Goal: Check status: Check status

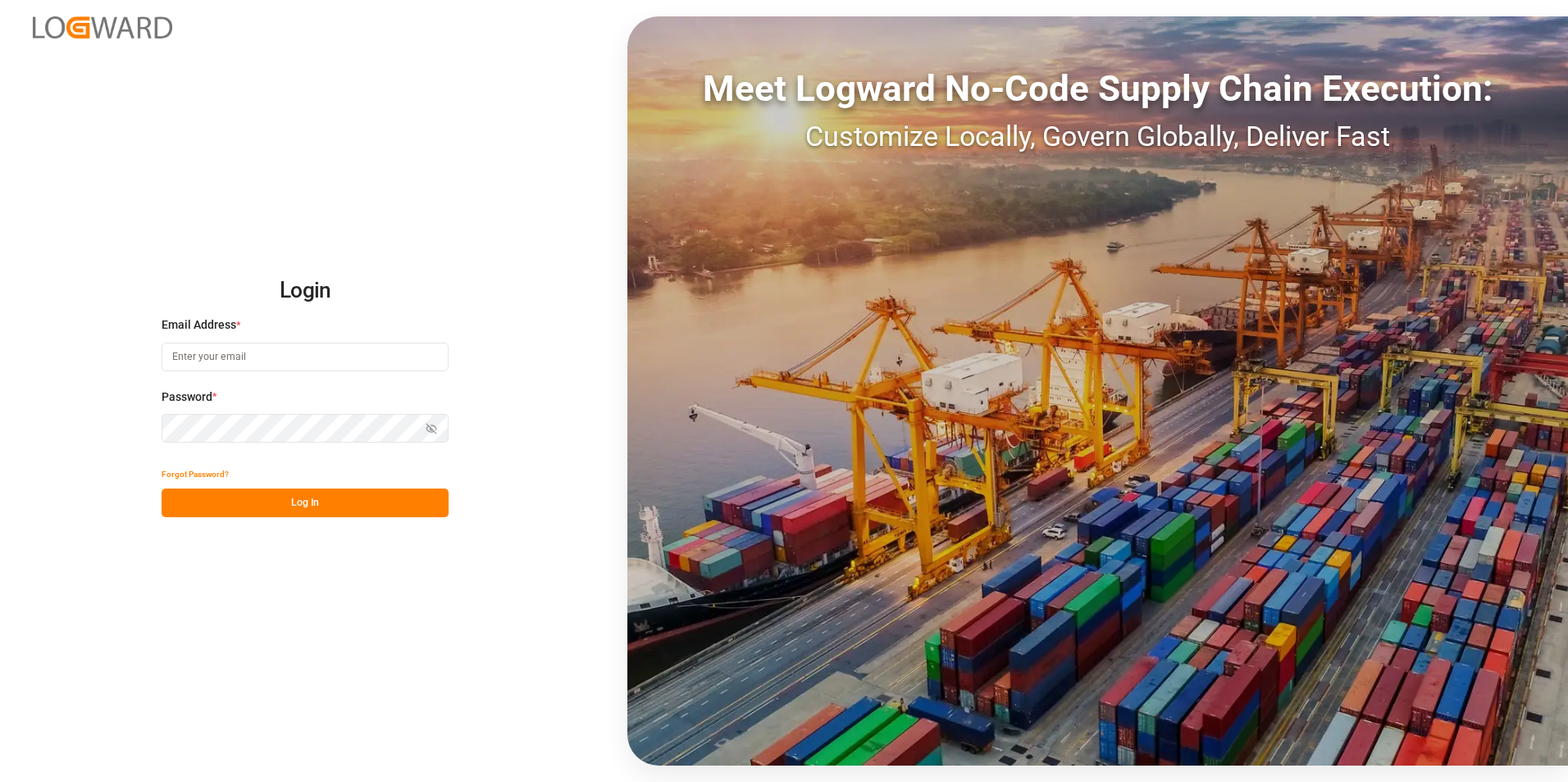
type input "[PERSON_NAME][EMAIL_ADDRESS][DOMAIN_NAME]"
click at [391, 514] on button "Log In" at bounding box center [305, 503] width 287 height 28
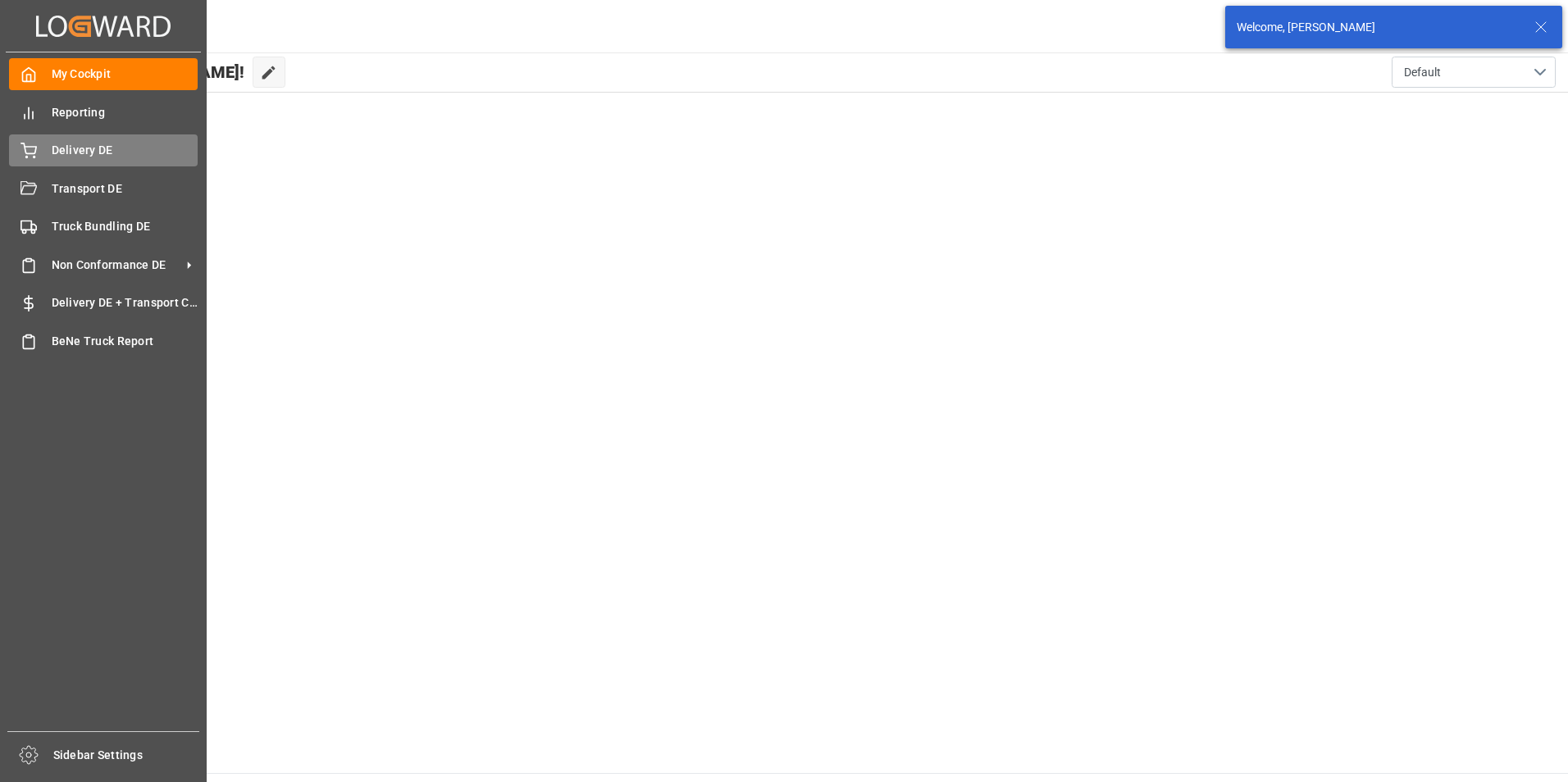
click at [35, 152] on icon at bounding box center [28, 150] width 16 height 16
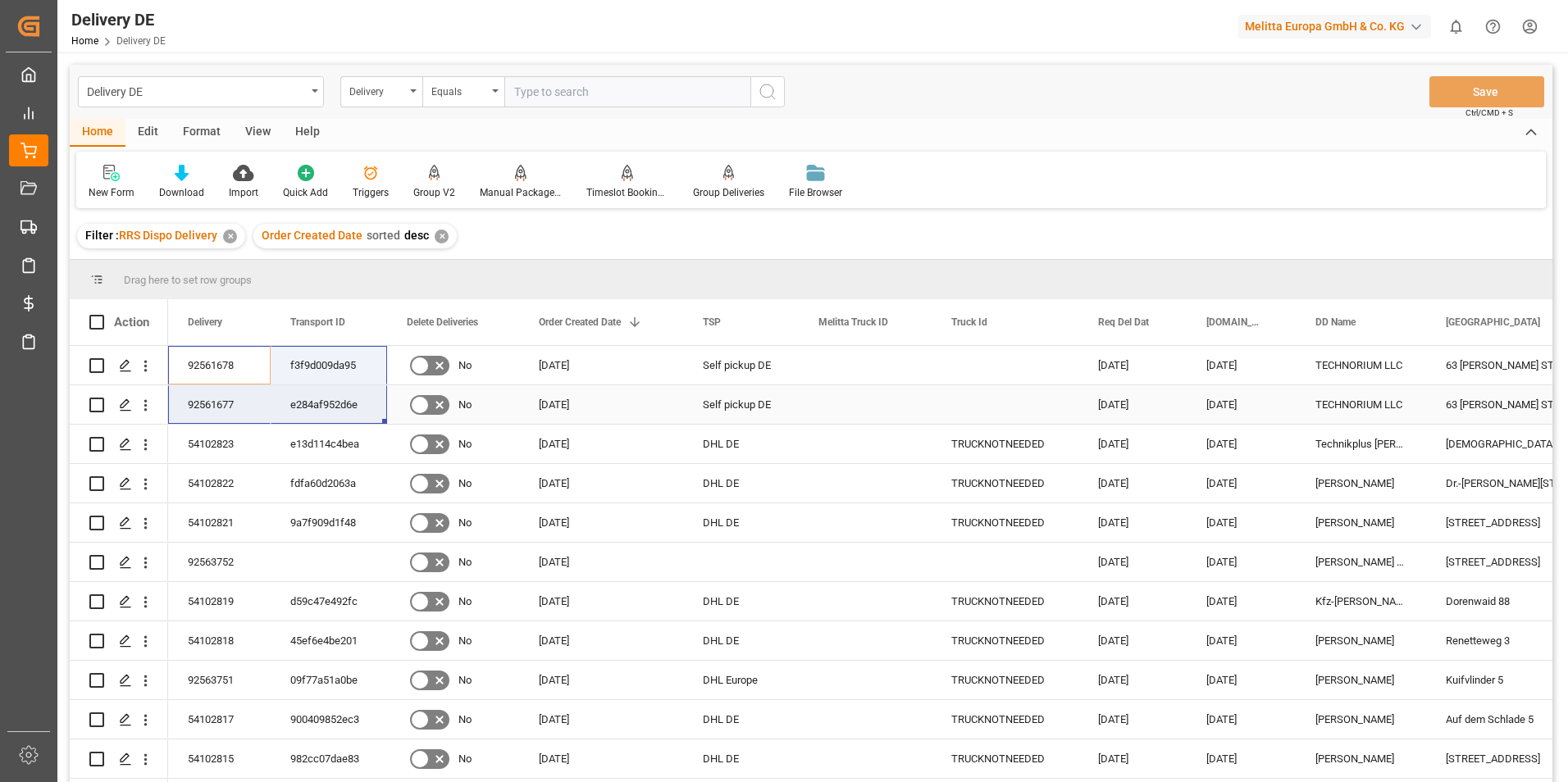
drag, startPoint x: 192, startPoint y: 367, endPoint x: 325, endPoint y: 412, distance: 140.4
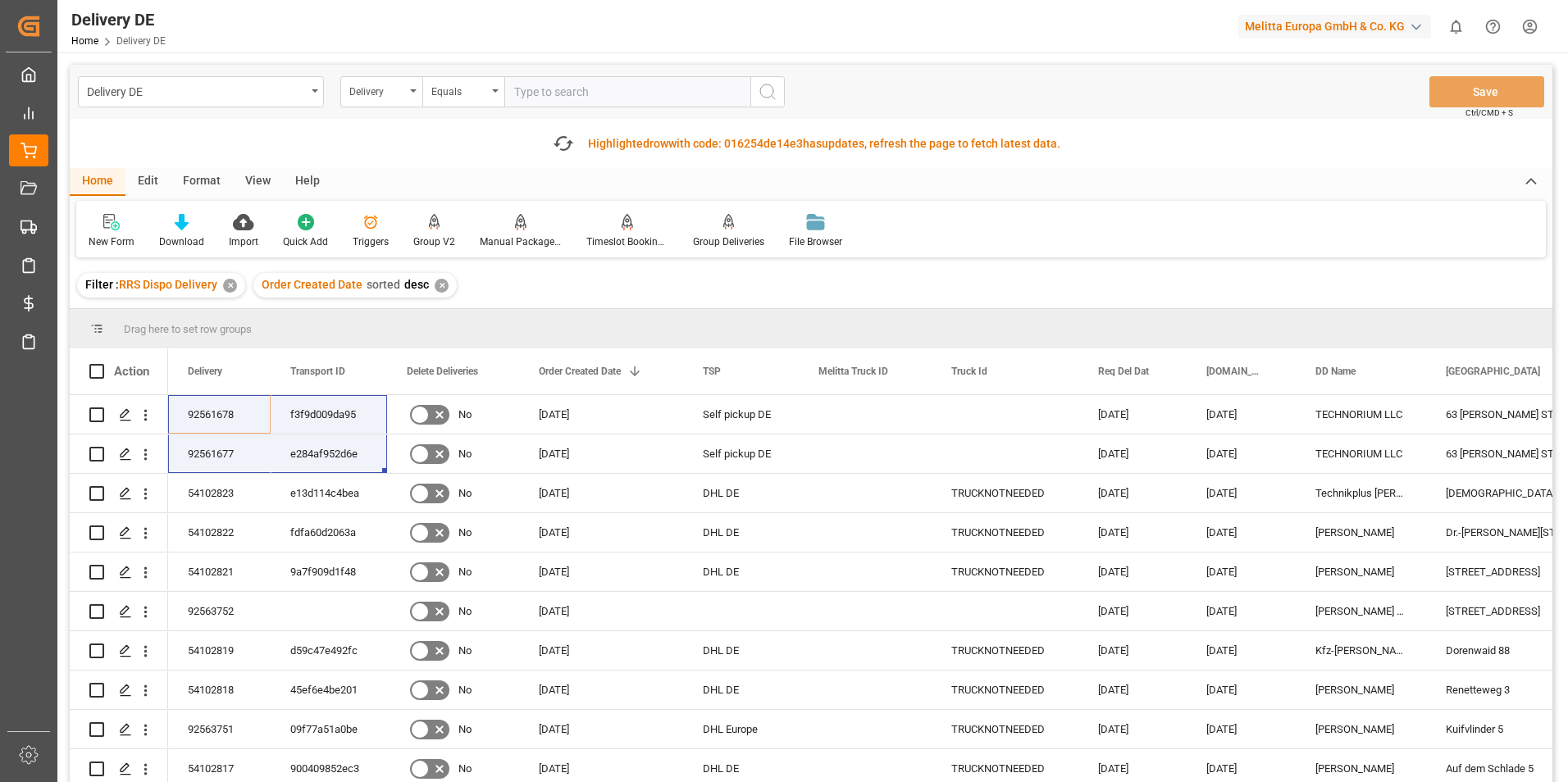
click at [297, 154] on div "Fetch latest updates Highlighted row with code: 016254de14e3 016254de14e3 has u…" at bounding box center [810, 143] width 1482 height 49
